Goal: Information Seeking & Learning: Learn about a topic

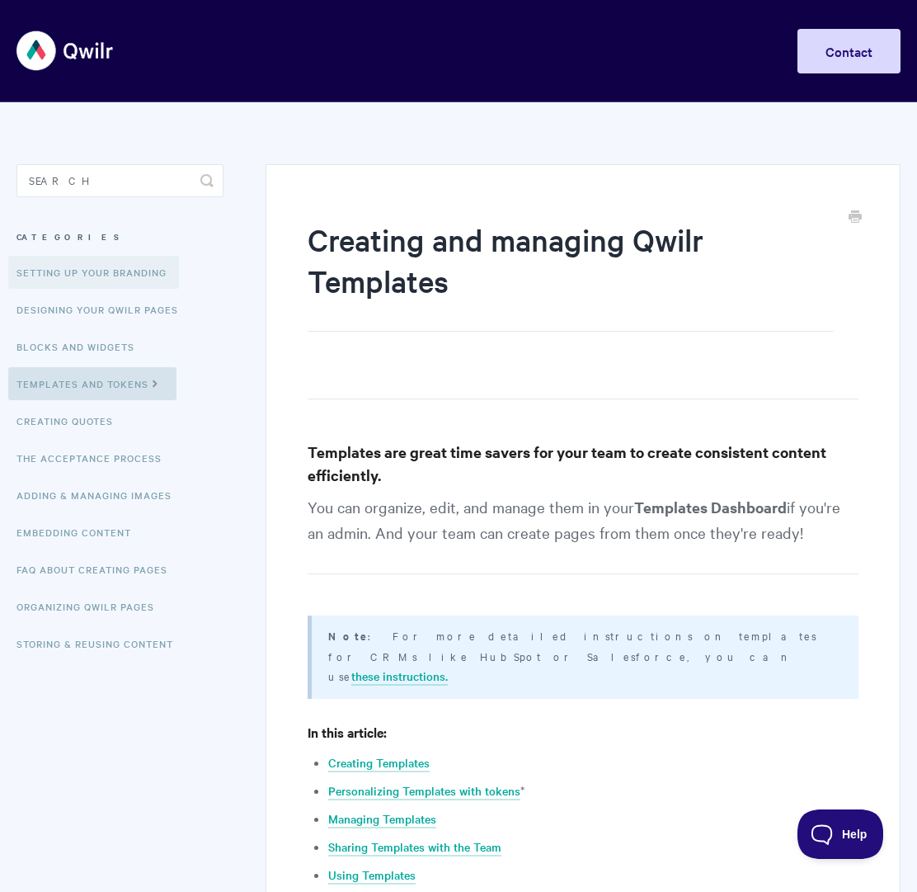
click at [93, 276] on link "Setting up your Branding" at bounding box center [93, 272] width 171 height 33
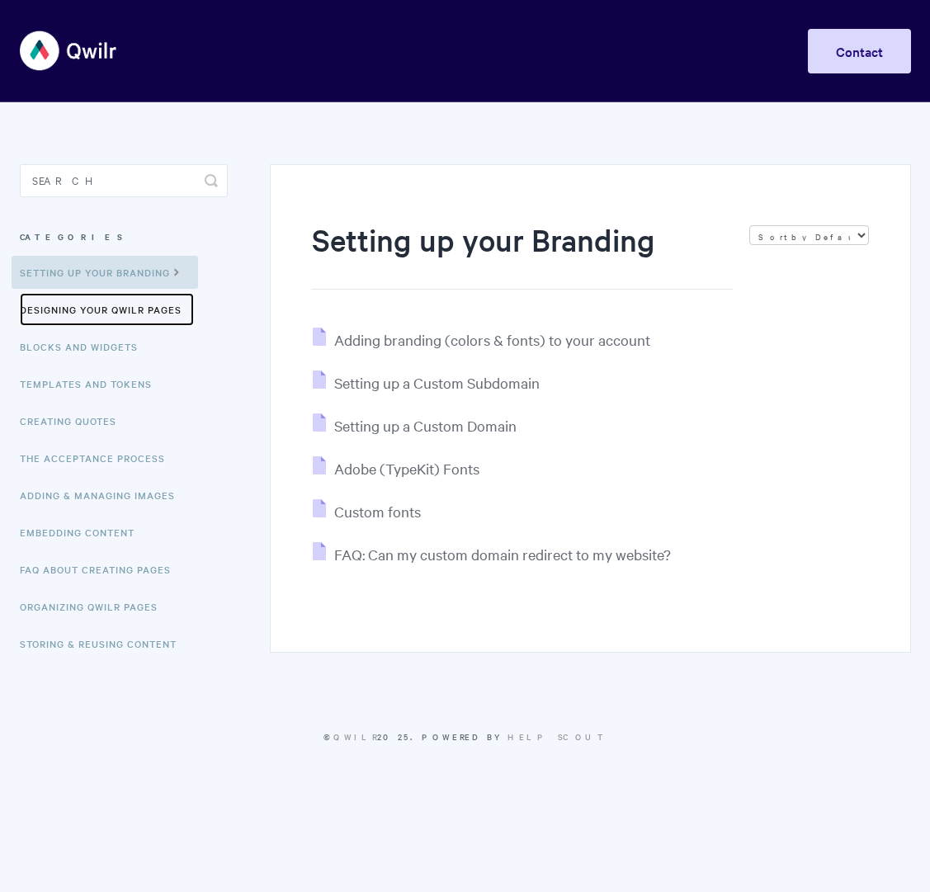
click at [89, 313] on link "Designing Your Qwilr Pages" at bounding box center [107, 309] width 174 height 33
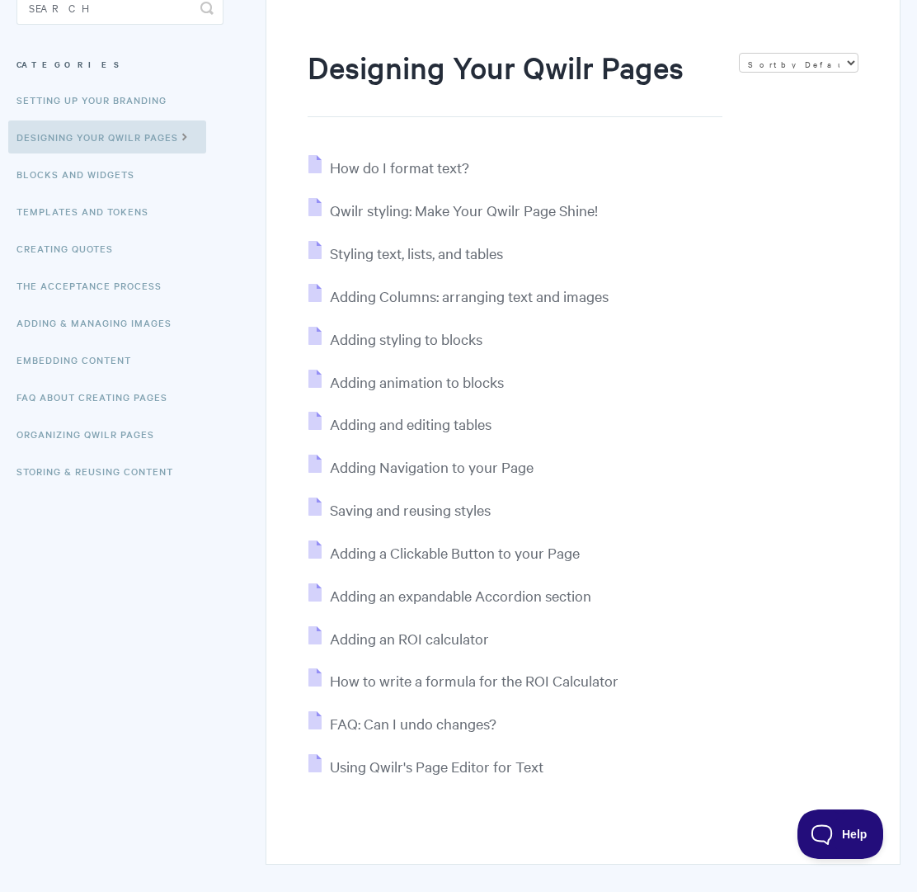
scroll to position [183, 0]
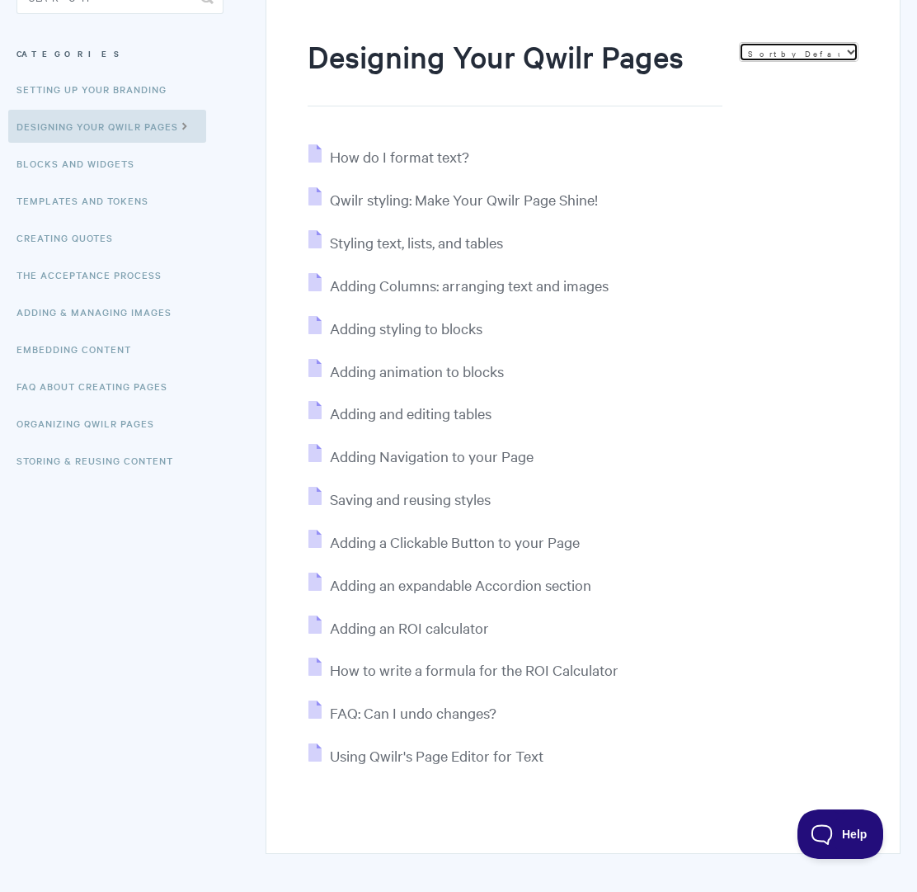
click at [759, 53] on select "Sort by Default Sort A-Z Sort by Popularity Sort by Last Updated" at bounding box center [799, 52] width 120 height 20
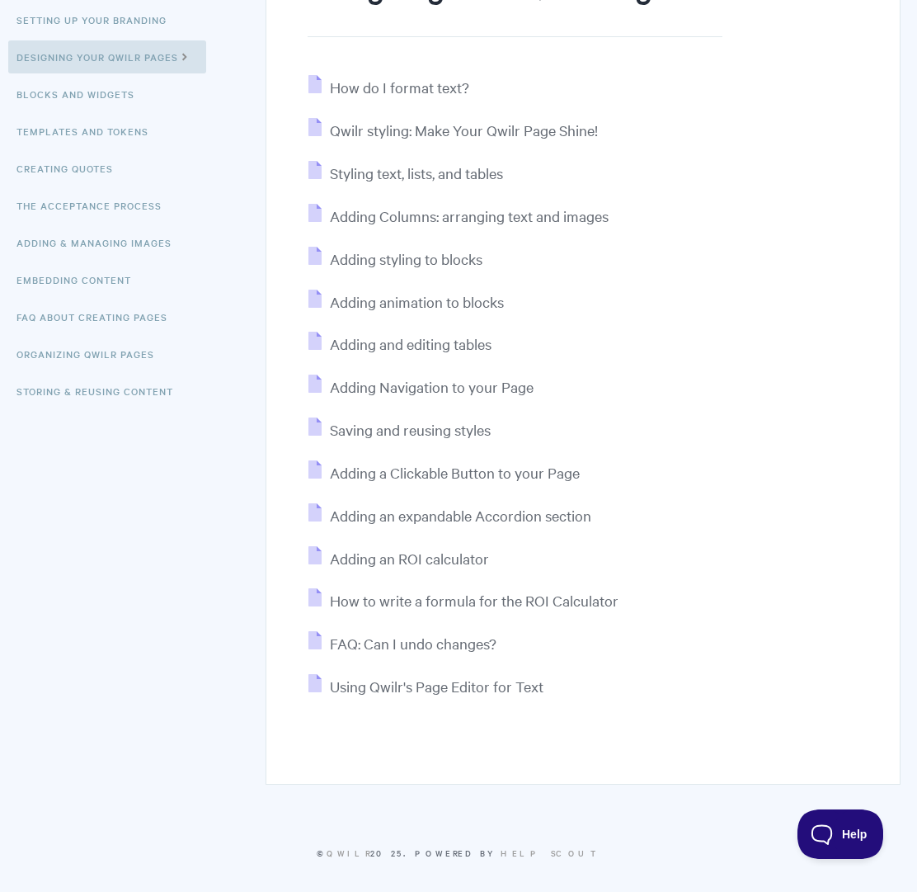
scroll to position [0, 0]
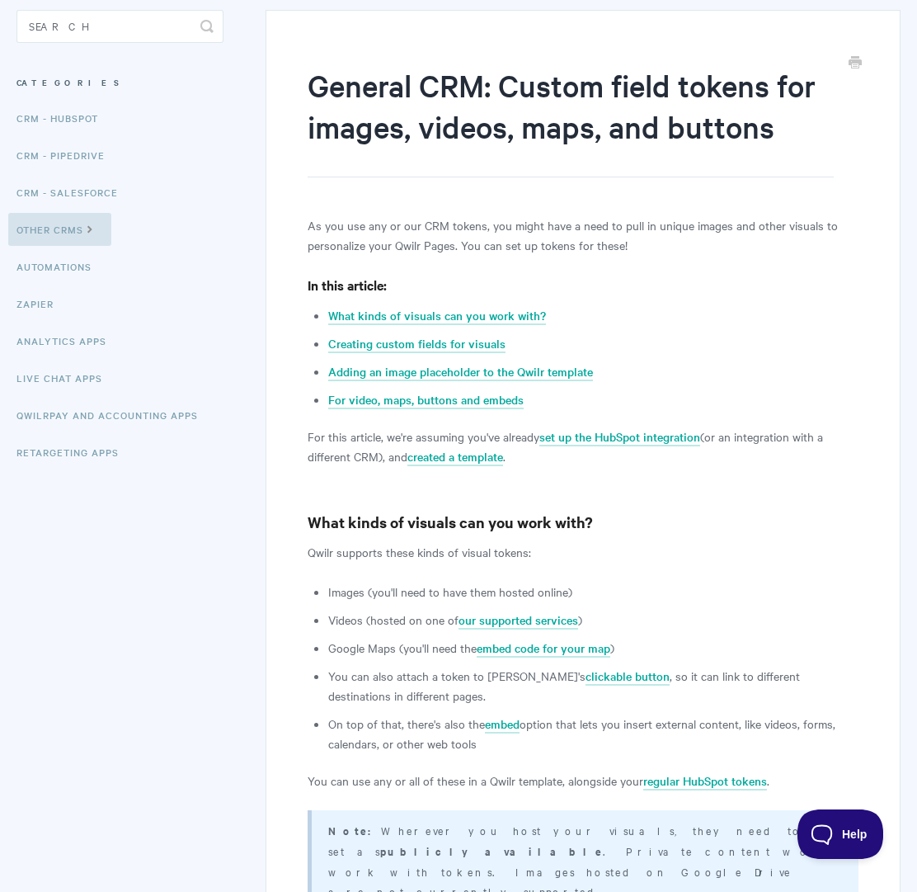
scroll to position [70, 0]
